Goal: Task Accomplishment & Management: Use online tool/utility

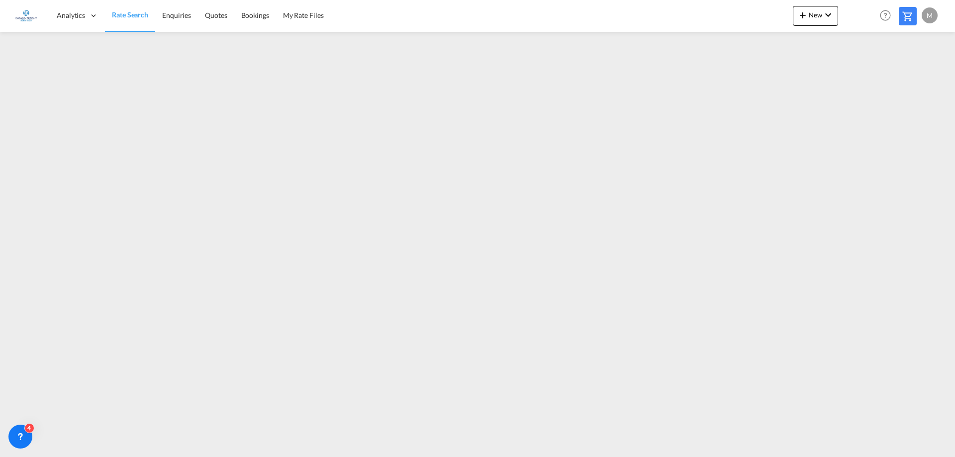
click at [131, 20] on link "Rate Search" at bounding box center [130, 16] width 50 height 32
click at [810, 15] on span "New" at bounding box center [815, 15] width 37 height 8
click at [795, 41] on span "Rates" at bounding box center [790, 42] width 12 height 20
click at [862, 78] on span "Ratesheet" at bounding box center [856, 75] width 11 height 20
click at [820, 16] on span "New" at bounding box center [815, 15] width 37 height 8
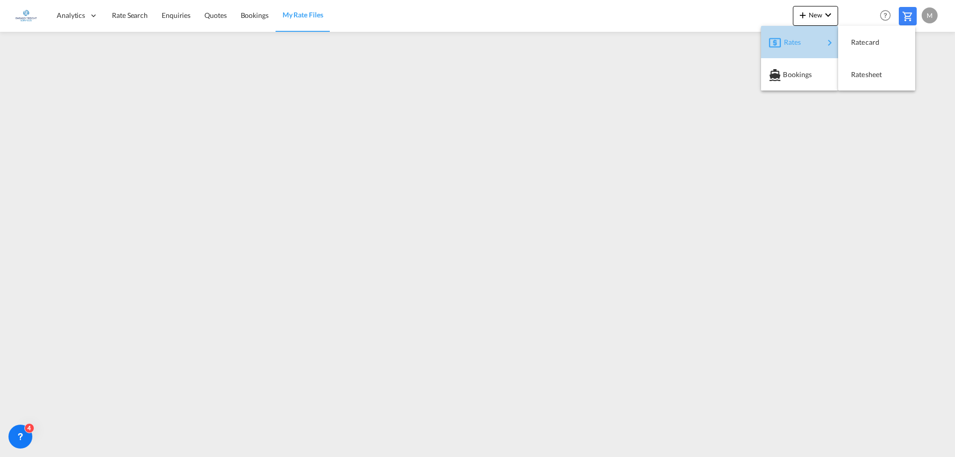
click at [797, 47] on div "Rates" at bounding box center [804, 42] width 40 height 25
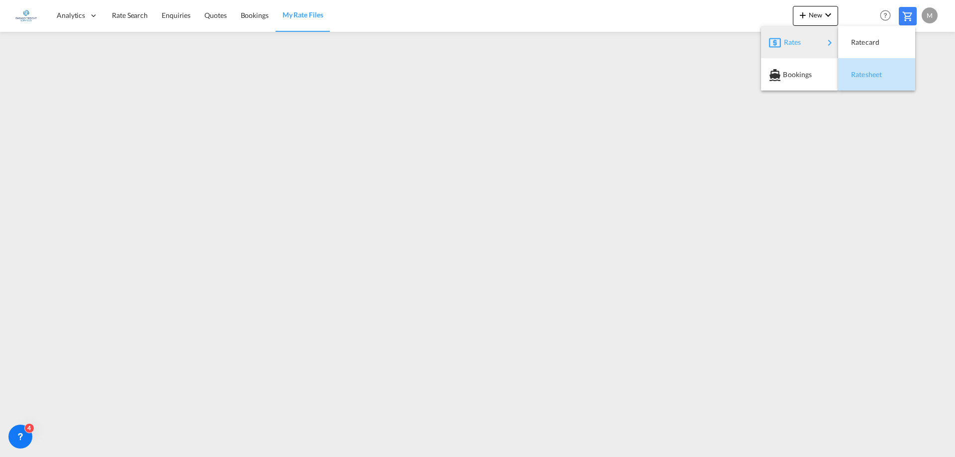
click at [862, 73] on span "Ratesheet" at bounding box center [856, 75] width 11 height 20
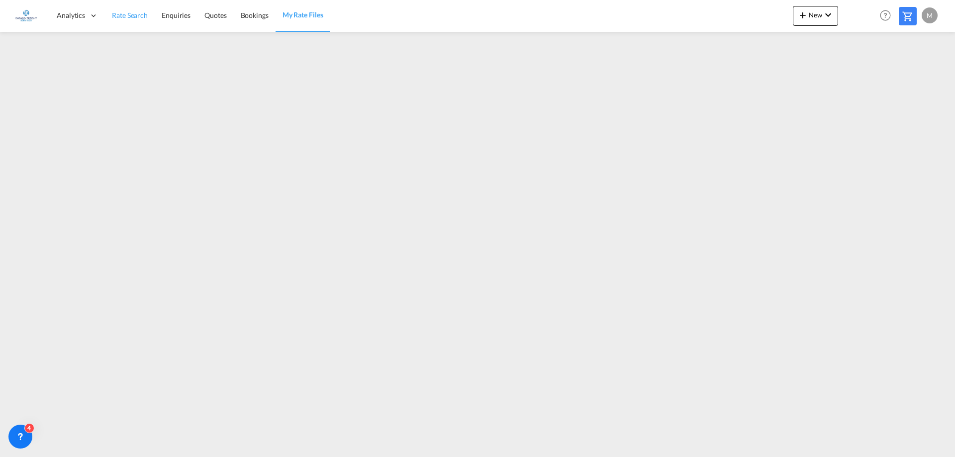
click at [130, 21] on link "Rate Search" at bounding box center [130, 16] width 50 height 32
click at [818, 14] on span "New" at bounding box center [815, 15] width 37 height 8
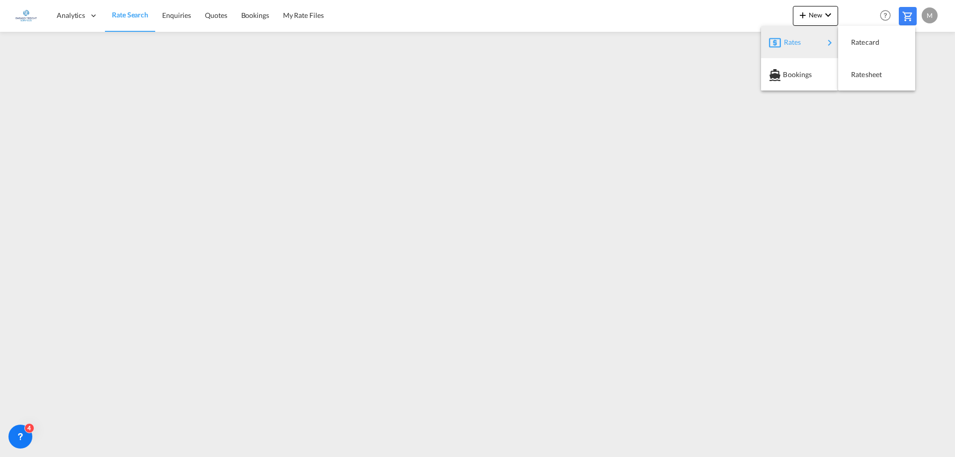
drag, startPoint x: 801, startPoint y: 47, endPoint x: 816, endPoint y: 49, distance: 15.1
click at [801, 47] on div "Rates" at bounding box center [804, 42] width 40 height 25
click at [889, 75] on div "Ratesheet" at bounding box center [876, 74] width 61 height 25
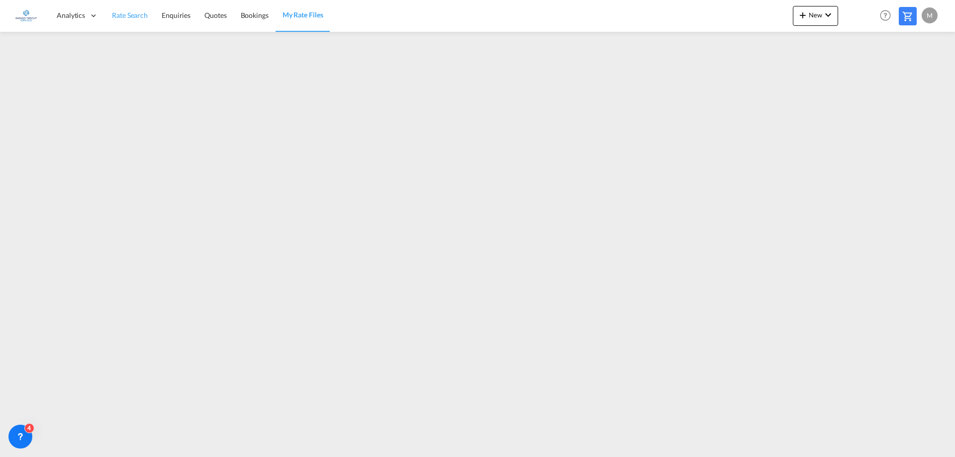
click at [122, 15] on span "Rate Search" at bounding box center [130, 15] width 36 height 8
